Goal: Complete application form: Complete application form

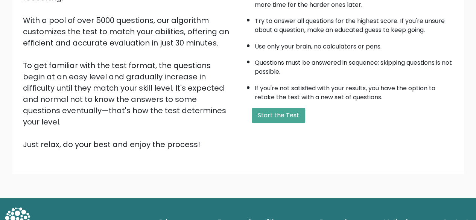
scroll to position [124, 0]
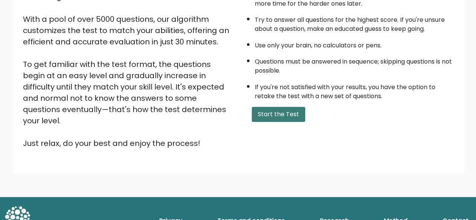
click at [265, 118] on button "Start the Test" at bounding box center [278, 114] width 53 height 15
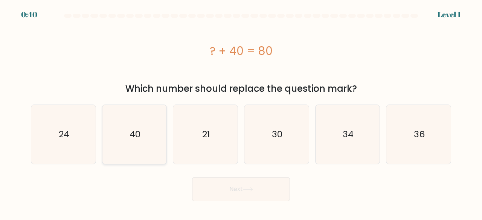
click at [143, 136] on icon "40" at bounding box center [134, 134] width 59 height 59
click at [241, 112] on input "b. 40" at bounding box center [241, 111] width 0 height 2
radio input "true"
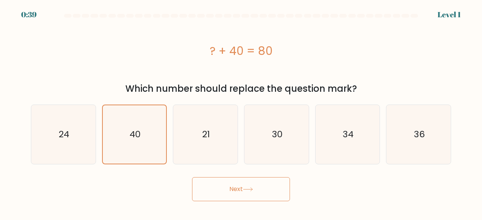
drag, startPoint x: 211, startPoint y: 192, endPoint x: 215, endPoint y: 190, distance: 4.1
click at [213, 191] on button "Next" at bounding box center [241, 189] width 98 height 24
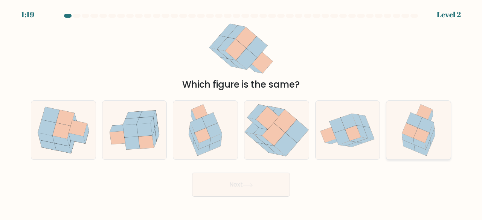
click at [446, 133] on div at bounding box center [418, 131] width 65 height 60
click at [241, 112] on input "f." at bounding box center [241, 111] width 0 height 2
radio input "true"
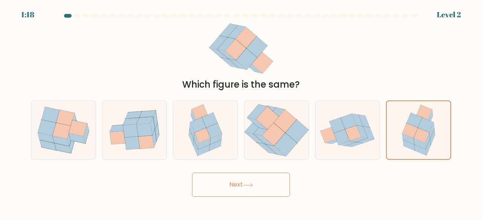
click at [237, 195] on button "Next" at bounding box center [241, 185] width 98 height 24
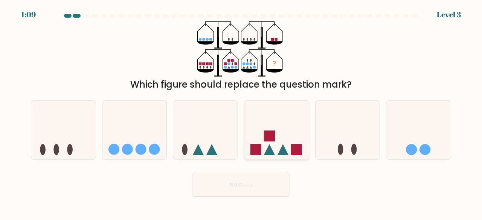
click at [286, 124] on icon at bounding box center [276, 130] width 64 height 53
click at [241, 112] on input "d." at bounding box center [241, 111] width 0 height 2
radio input "true"
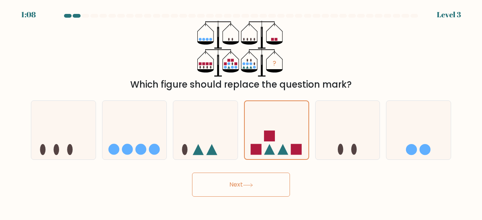
click at [279, 177] on button "Next" at bounding box center [241, 185] width 98 height 24
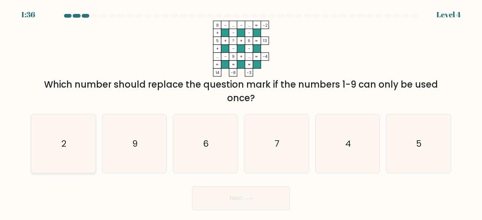
click at [80, 138] on icon "2" at bounding box center [63, 143] width 59 height 59
click at [241, 112] on input "a. 2" at bounding box center [241, 111] width 0 height 2
radio input "true"
click at [273, 202] on button "Next" at bounding box center [241, 198] width 98 height 24
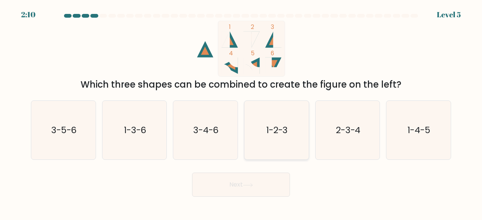
click at [295, 133] on icon "1-2-3" at bounding box center [276, 130] width 59 height 59
click at [241, 112] on input "d. 1-2-3" at bounding box center [241, 111] width 0 height 2
radio input "true"
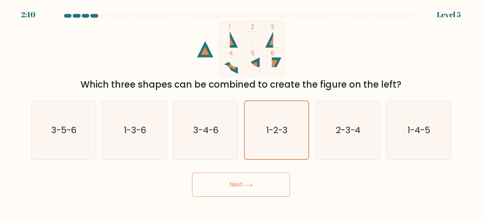
click at [256, 193] on button "Next" at bounding box center [241, 185] width 98 height 24
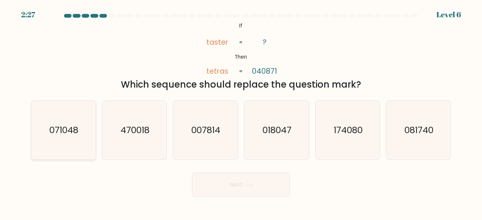
click at [62, 137] on icon "071048" at bounding box center [63, 130] width 59 height 59
click at [241, 112] on input "a. 071048" at bounding box center [241, 111] width 0 height 2
radio input "true"
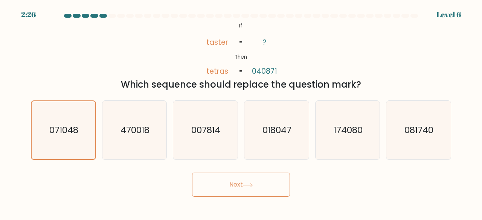
click at [261, 185] on button "Next" at bounding box center [241, 185] width 98 height 24
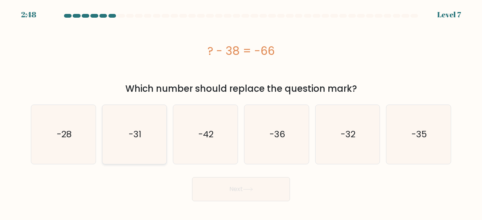
drag, startPoint x: 64, startPoint y: 155, endPoint x: 129, endPoint y: 155, distance: 64.4
click at [65, 155] on icon "-28" at bounding box center [63, 134] width 59 height 59
click at [241, 112] on input "a. -28" at bounding box center [241, 111] width 0 height 2
radio input "true"
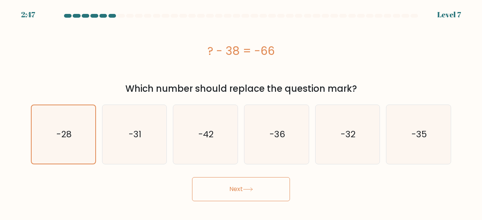
click at [264, 188] on button "Next" at bounding box center [241, 189] width 98 height 24
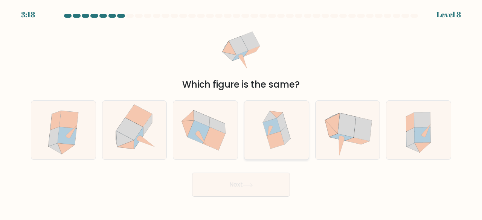
click at [270, 131] on icon at bounding box center [270, 132] width 5 height 12
click at [241, 112] on input "d." at bounding box center [241, 111] width 0 height 2
radio input "true"
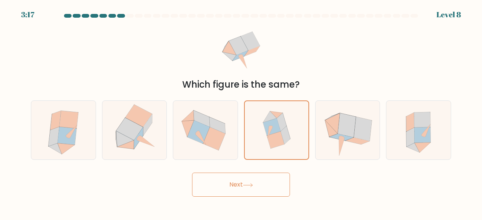
click at [263, 189] on button "Next" at bounding box center [241, 185] width 98 height 24
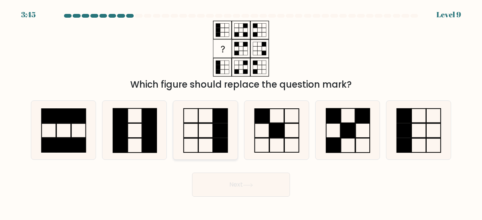
click at [200, 144] on icon at bounding box center [205, 130] width 59 height 59
click at [241, 112] on input "c." at bounding box center [241, 111] width 0 height 2
radio input "true"
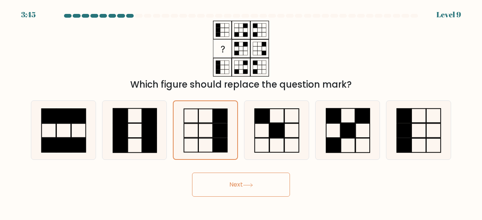
click at [245, 191] on button "Next" at bounding box center [241, 185] width 98 height 24
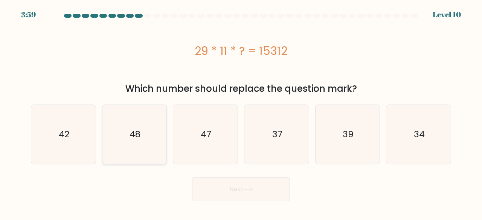
click at [133, 133] on text "48" at bounding box center [134, 134] width 11 height 12
click at [241, 112] on input "b. 48" at bounding box center [241, 111] width 0 height 2
radio input "true"
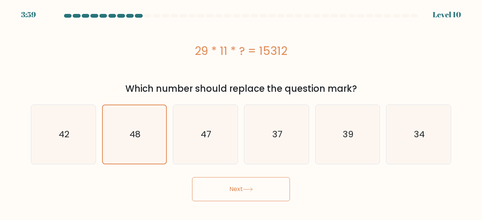
click at [267, 190] on button "Next" at bounding box center [241, 189] width 98 height 24
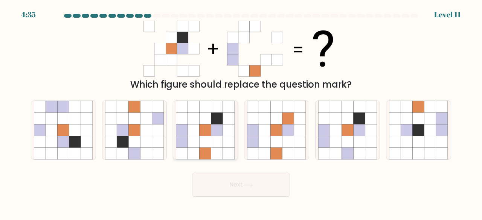
click at [211, 140] on icon at bounding box center [206, 142] width 12 height 12
click at [241, 112] on input "c." at bounding box center [241, 111] width 0 height 2
radio input "true"
click at [260, 181] on button "Next" at bounding box center [241, 185] width 98 height 24
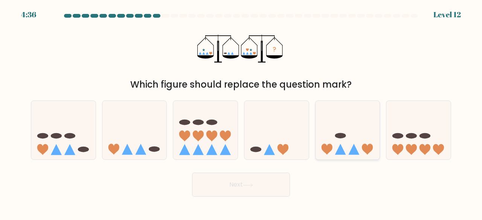
click at [351, 122] on icon at bounding box center [347, 130] width 64 height 53
click at [241, 112] on input "e." at bounding box center [241, 111] width 0 height 2
radio input "true"
click at [238, 178] on button "Next" at bounding box center [241, 185] width 98 height 24
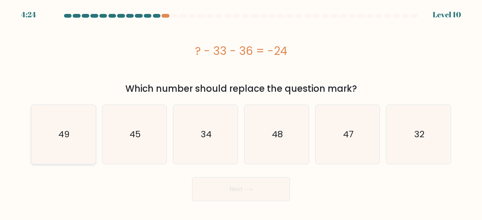
click at [57, 135] on icon "49" at bounding box center [63, 134] width 59 height 59
click at [241, 112] on input "a. 49" at bounding box center [241, 111] width 0 height 2
radio input "true"
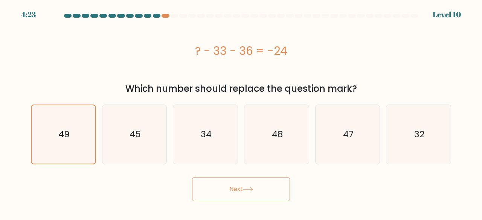
click at [256, 195] on button "Next" at bounding box center [241, 189] width 98 height 24
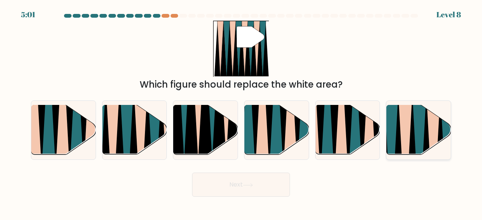
click at [443, 131] on icon at bounding box center [447, 157] width 15 height 129
click at [241, 112] on input "f." at bounding box center [241, 111] width 0 height 2
radio input "true"
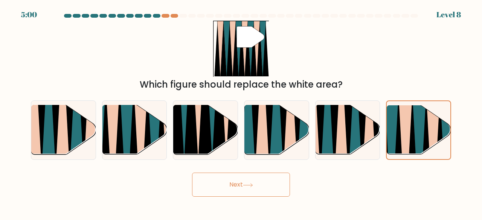
click at [271, 195] on button "Next" at bounding box center [241, 185] width 98 height 24
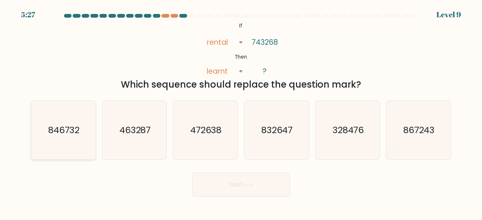
click at [77, 131] on text "846732" at bounding box center [64, 130] width 32 height 12
click at [241, 112] on input "a. 846732" at bounding box center [241, 111] width 0 height 2
radio input "true"
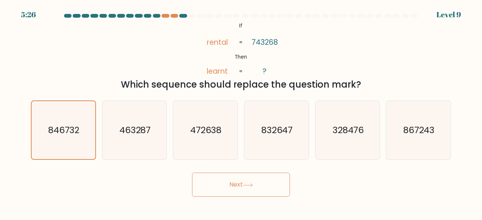
click at [246, 183] on icon at bounding box center [248, 185] width 10 height 4
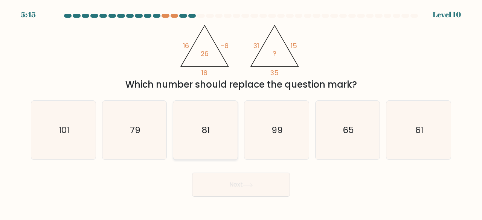
click at [225, 121] on icon "81" at bounding box center [205, 130] width 59 height 59
click at [241, 112] on input "c. 81" at bounding box center [241, 111] width 0 height 2
radio input "true"
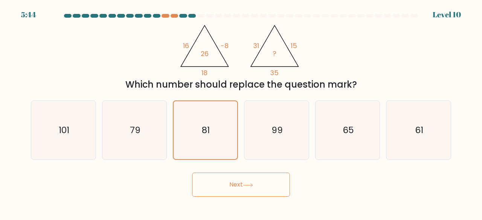
click at [253, 186] on icon at bounding box center [248, 185] width 10 height 4
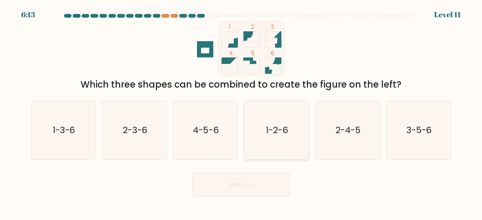
click at [273, 133] on text "1-2-6" at bounding box center [277, 130] width 22 height 12
click at [241, 112] on input "d. 1-2-6" at bounding box center [241, 111] width 0 height 2
radio input "true"
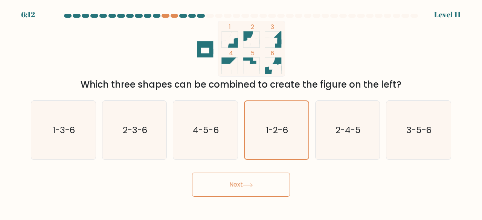
click at [251, 183] on icon at bounding box center [248, 185] width 10 height 4
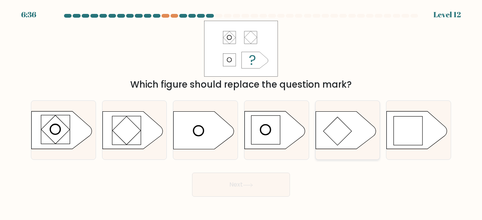
click at [346, 134] on rect at bounding box center [337, 131] width 28 height 28
click at [241, 112] on input "e." at bounding box center [241, 111] width 0 height 2
radio input "true"
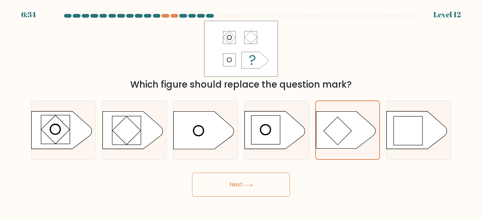
click at [261, 182] on button "Next" at bounding box center [241, 185] width 98 height 24
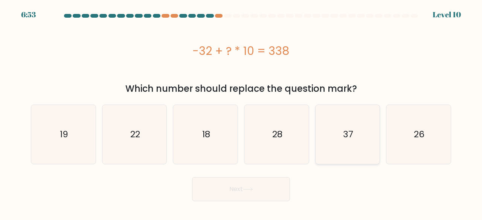
click at [334, 125] on icon "37" at bounding box center [347, 134] width 59 height 59
click at [241, 112] on input "e. 37" at bounding box center [241, 111] width 0 height 2
radio input "true"
click at [264, 195] on button "Next" at bounding box center [241, 189] width 98 height 24
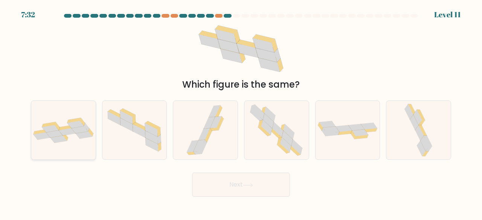
click at [54, 135] on icon at bounding box center [54, 133] width 17 height 7
click at [241, 112] on input "a." at bounding box center [241, 111] width 0 height 2
radio input "true"
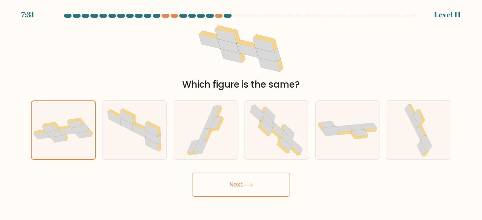
click at [254, 189] on button "Next" at bounding box center [241, 185] width 98 height 24
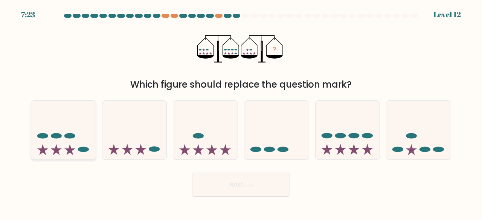
click at [89, 122] on icon at bounding box center [63, 130] width 64 height 53
click at [241, 112] on input "a." at bounding box center [241, 111] width 0 height 2
radio input "true"
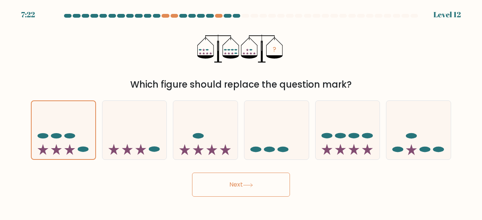
click at [259, 182] on button "Next" at bounding box center [241, 185] width 98 height 24
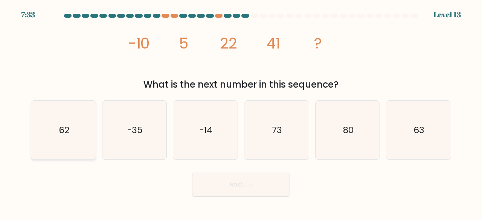
click at [74, 125] on icon "62" at bounding box center [63, 130] width 59 height 59
click at [241, 112] on input "a. 62" at bounding box center [241, 111] width 0 height 2
radio input "true"
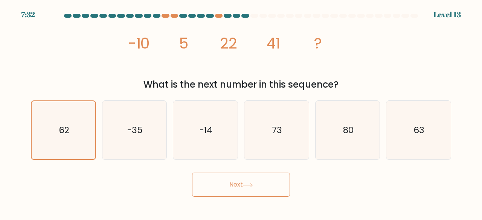
click at [205, 183] on button "Next" at bounding box center [241, 185] width 98 height 24
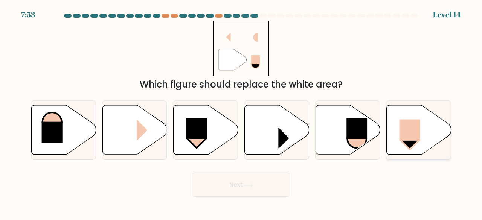
click at [398, 125] on icon at bounding box center [419, 129] width 64 height 49
click at [241, 112] on input "f." at bounding box center [241, 111] width 0 height 2
radio input "true"
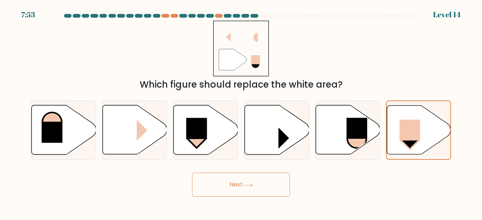
click at [273, 189] on button "Next" at bounding box center [241, 185] width 98 height 24
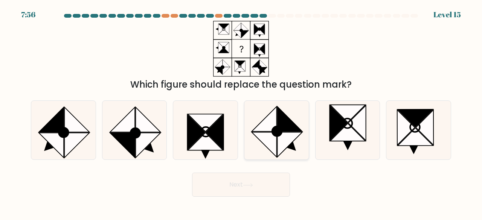
click at [284, 137] on icon at bounding box center [289, 145] width 25 height 25
click at [241, 112] on input "d." at bounding box center [241, 111] width 0 height 2
radio input "true"
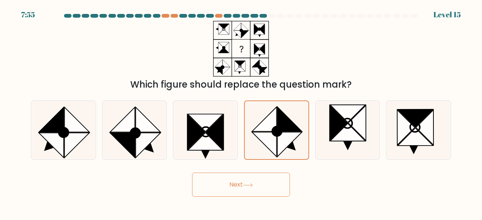
click at [260, 179] on button "Next" at bounding box center [241, 185] width 98 height 24
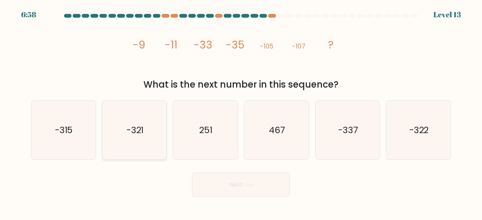
click at [143, 128] on text "-321" at bounding box center [134, 130] width 17 height 12
click at [241, 112] on input "b. -321" at bounding box center [241, 111] width 0 height 2
radio input "true"
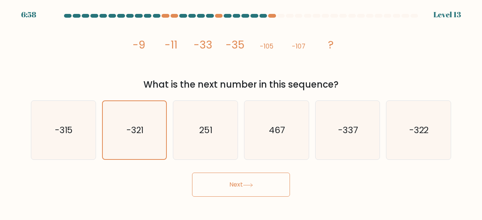
click at [273, 195] on button "Next" at bounding box center [241, 185] width 98 height 24
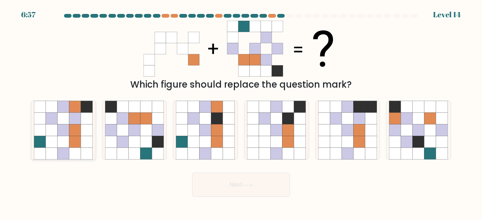
click at [50, 131] on icon at bounding box center [52, 131] width 12 height 12
click at [241, 112] on input "a." at bounding box center [241, 111] width 0 height 2
radio input "true"
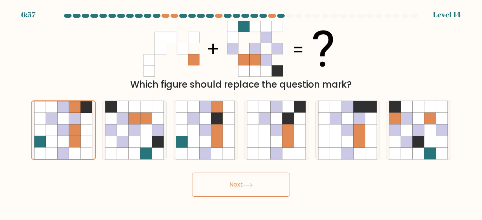
click at [244, 193] on button "Next" at bounding box center [241, 185] width 98 height 24
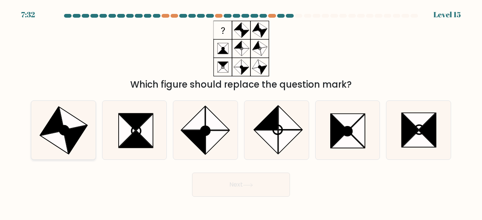
click at [70, 140] on icon at bounding box center [75, 140] width 23 height 28
click at [241, 112] on input "a." at bounding box center [241, 111] width 0 height 2
radio input "true"
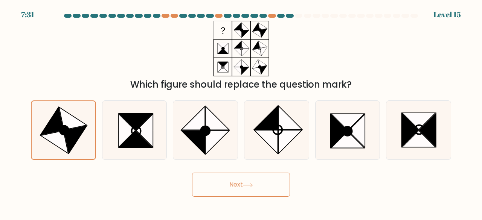
click at [267, 181] on button "Next" at bounding box center [241, 185] width 98 height 24
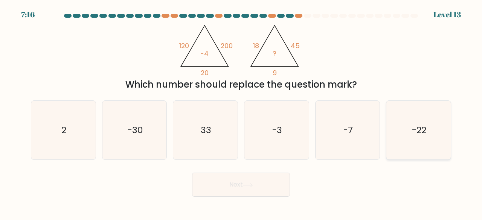
click at [402, 133] on icon "-22" at bounding box center [418, 130] width 59 height 59
click at [241, 112] on input "f. -22" at bounding box center [241, 111] width 0 height 2
radio input "true"
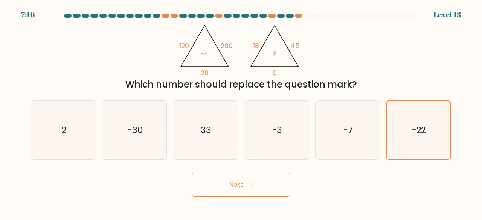
click at [256, 192] on button "Next" at bounding box center [241, 185] width 98 height 24
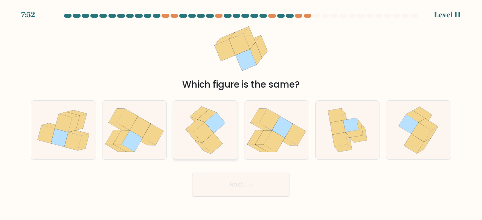
click at [216, 129] on icon at bounding box center [215, 123] width 21 height 20
click at [241, 112] on input "c." at bounding box center [241, 111] width 0 height 2
radio input "true"
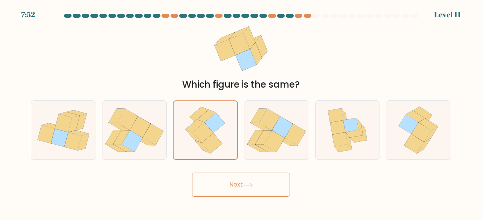
click at [279, 183] on button "Next" at bounding box center [241, 185] width 98 height 24
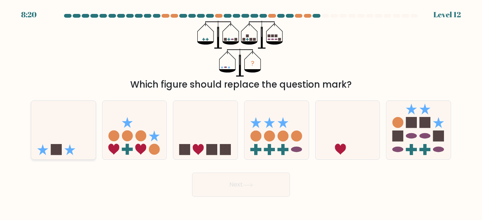
click at [79, 137] on icon at bounding box center [63, 130] width 64 height 53
click at [241, 112] on input "a." at bounding box center [241, 111] width 0 height 2
radio input "true"
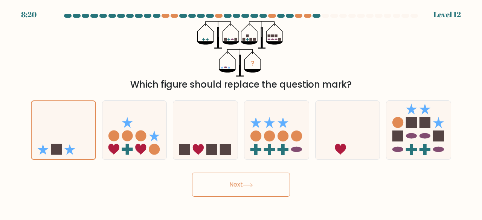
click at [239, 193] on button "Next" at bounding box center [241, 185] width 98 height 24
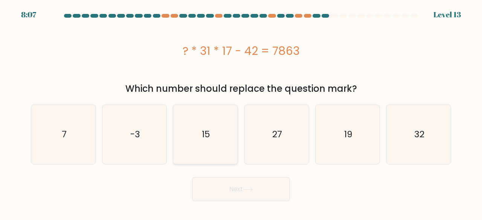
click at [196, 151] on icon "15" at bounding box center [205, 134] width 59 height 59
click at [241, 112] on input "c. 15" at bounding box center [241, 111] width 0 height 2
radio input "true"
click at [234, 195] on button "Next" at bounding box center [241, 189] width 98 height 24
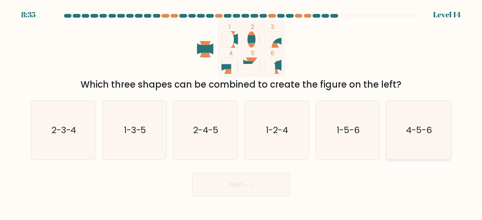
click at [422, 111] on icon "4-5-6" at bounding box center [418, 130] width 59 height 59
click at [241, 111] on input "f. 4-5-6" at bounding box center [241, 111] width 0 height 2
radio input "true"
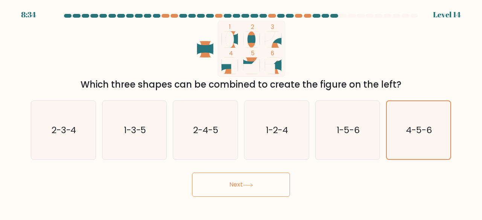
click at [238, 198] on body "8:34 Level 14" at bounding box center [241, 110] width 482 height 220
click at [237, 193] on button "Next" at bounding box center [241, 185] width 98 height 24
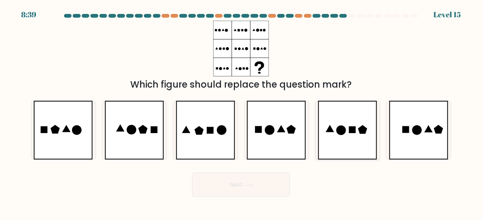
click at [350, 140] on icon at bounding box center [347, 130] width 59 height 59
click at [241, 112] on input "e." at bounding box center [241, 111] width 0 height 2
radio input "true"
click at [247, 187] on icon at bounding box center [248, 185] width 10 height 4
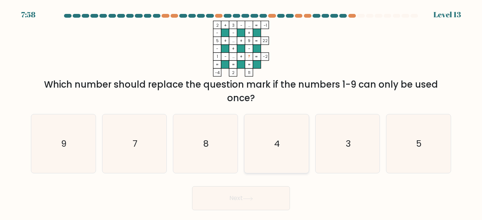
click at [291, 153] on icon "4" at bounding box center [276, 143] width 59 height 59
click at [241, 112] on input "d. 4" at bounding box center [241, 111] width 0 height 2
radio input "true"
click at [265, 209] on button "Next" at bounding box center [241, 198] width 98 height 24
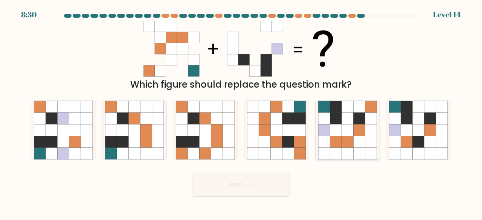
click at [342, 133] on icon at bounding box center [347, 131] width 12 height 12
click at [241, 112] on input "e." at bounding box center [241, 111] width 0 height 2
radio input "true"
click at [248, 189] on button "Next" at bounding box center [241, 185] width 98 height 24
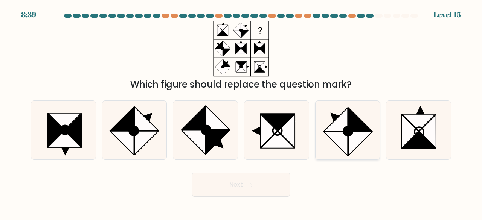
drag, startPoint x: 355, startPoint y: 136, endPoint x: 347, endPoint y: 142, distance: 10.2
click at [355, 136] on icon at bounding box center [360, 144] width 24 height 24
click at [241, 112] on input "e." at bounding box center [241, 111] width 0 height 2
radio input "true"
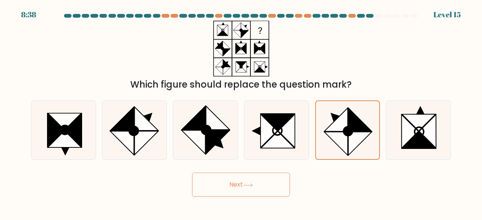
click at [267, 185] on button "Next" at bounding box center [241, 185] width 98 height 24
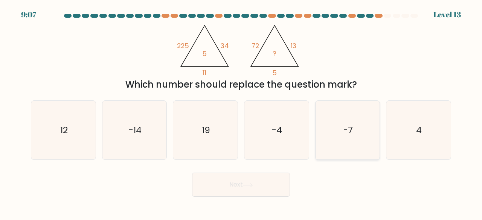
click at [348, 137] on icon "-7" at bounding box center [347, 130] width 59 height 59
click at [241, 112] on input "e. -7" at bounding box center [241, 111] width 0 height 2
radio input "true"
click at [270, 189] on button "Next" at bounding box center [241, 185] width 98 height 24
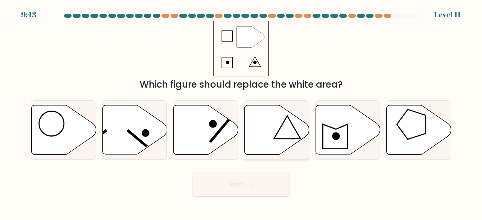
click at [272, 132] on icon at bounding box center [277, 129] width 64 height 49
click at [241, 112] on input "d." at bounding box center [241, 111] width 0 height 2
radio input "true"
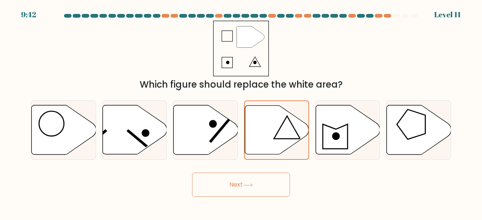
click at [252, 192] on button "Next" at bounding box center [241, 185] width 98 height 24
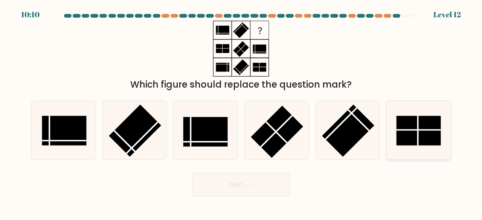
click at [443, 144] on icon at bounding box center [418, 130] width 59 height 59
click at [241, 112] on input "f." at bounding box center [241, 111] width 0 height 2
radio input "true"
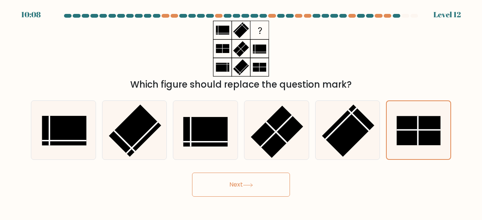
click at [254, 169] on form at bounding box center [241, 105] width 482 height 183
click at [261, 182] on button "Next" at bounding box center [241, 185] width 98 height 24
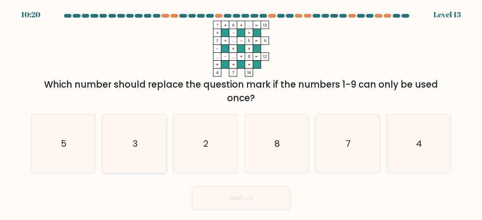
click at [130, 140] on icon "3" at bounding box center [134, 143] width 59 height 59
click at [241, 112] on input "b. 3" at bounding box center [241, 111] width 0 height 2
radio input "true"
click at [264, 204] on button "Next" at bounding box center [241, 198] width 98 height 24
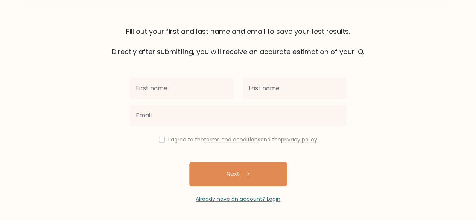
scroll to position [43, 0]
click at [193, 88] on input "text" at bounding box center [182, 88] width 104 height 21
type input "liek"
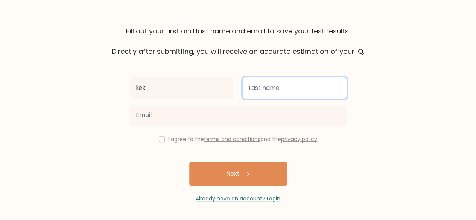
click at [324, 82] on input "text" at bounding box center [295, 88] width 104 height 21
type input "tom"
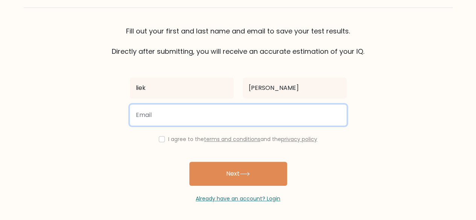
click at [260, 121] on input "email" at bounding box center [238, 115] width 217 height 21
type input "lieke174@gmail.com"
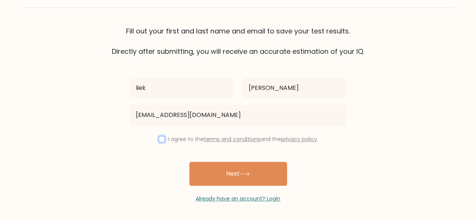
click at [159, 137] on input "checkbox" at bounding box center [162, 139] width 6 height 6
checkbox input "true"
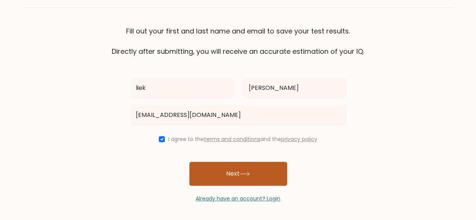
click at [241, 175] on button "Next" at bounding box center [238, 174] width 98 height 24
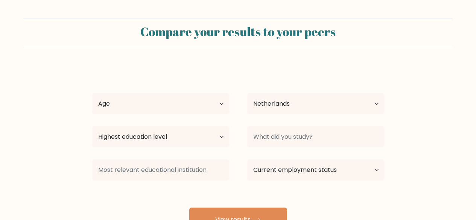
select select "NL"
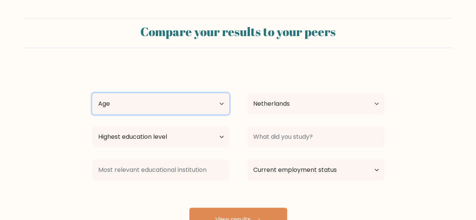
click at [185, 99] on select "Age Under 18 years old 18-24 years old 25-34 years old 35-44 years old 45-54 ye…" at bounding box center [160, 103] width 137 height 21
select select "18_24"
click at [92, 93] on select "Age Under 18 years old 18-24 years old 25-34 years old 35-44 years old 45-54 ye…" at bounding box center [160, 103] width 137 height 21
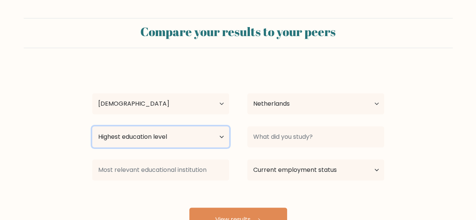
click at [167, 140] on select "Highest education level No schooling Primary Lower Secondary Upper Secondary Oc…" at bounding box center [160, 136] width 137 height 21
select select "masters_degree"
click at [92, 126] on select "Highest education level No schooling Primary Lower Secondary Upper Secondary Oc…" at bounding box center [160, 136] width 137 height 21
click at [180, 144] on select "Highest education level No schooling Primary Lower Secondary Upper Secondary Oc…" at bounding box center [160, 136] width 137 height 21
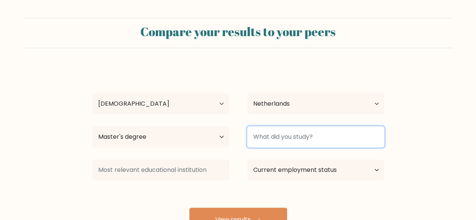
click at [321, 139] on input at bounding box center [315, 136] width 137 height 21
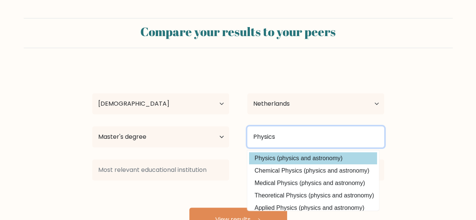
type input "Physics"
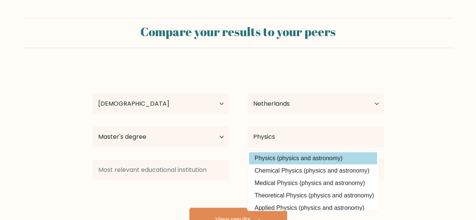
click at [344, 163] on option "Physics (physics and astronomy)" at bounding box center [313, 158] width 128 height 12
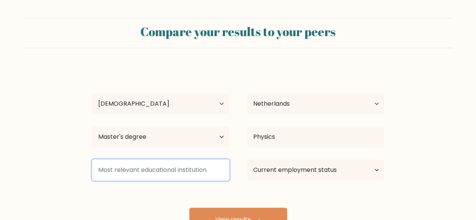
click at [200, 170] on input at bounding box center [160, 170] width 137 height 21
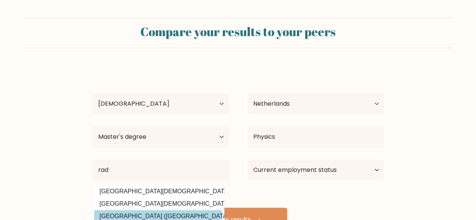
click at [165, 215] on option "Radboud Universiteit (Netherlands)" at bounding box center [158, 216] width 128 height 12
type input "[GEOGRAPHIC_DATA]"
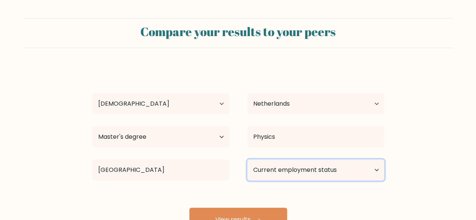
click at [286, 176] on select "Current employment status Employed Student Retired Other / prefer not to answer" at bounding box center [315, 170] width 137 height 21
select select "other"
click at [247, 160] on select "Current employment status Employed Student Retired Other / prefer not to answer" at bounding box center [315, 170] width 137 height 21
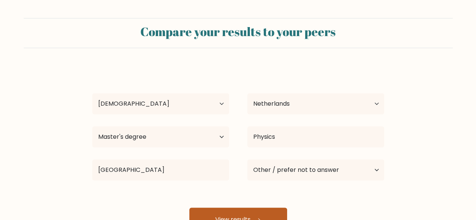
click at [272, 216] on button "View results" at bounding box center [238, 220] width 98 height 24
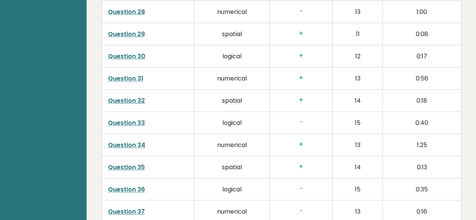
scroll to position [2001, 0]
